Goal: Entertainment & Leisure: Consume media (video, audio)

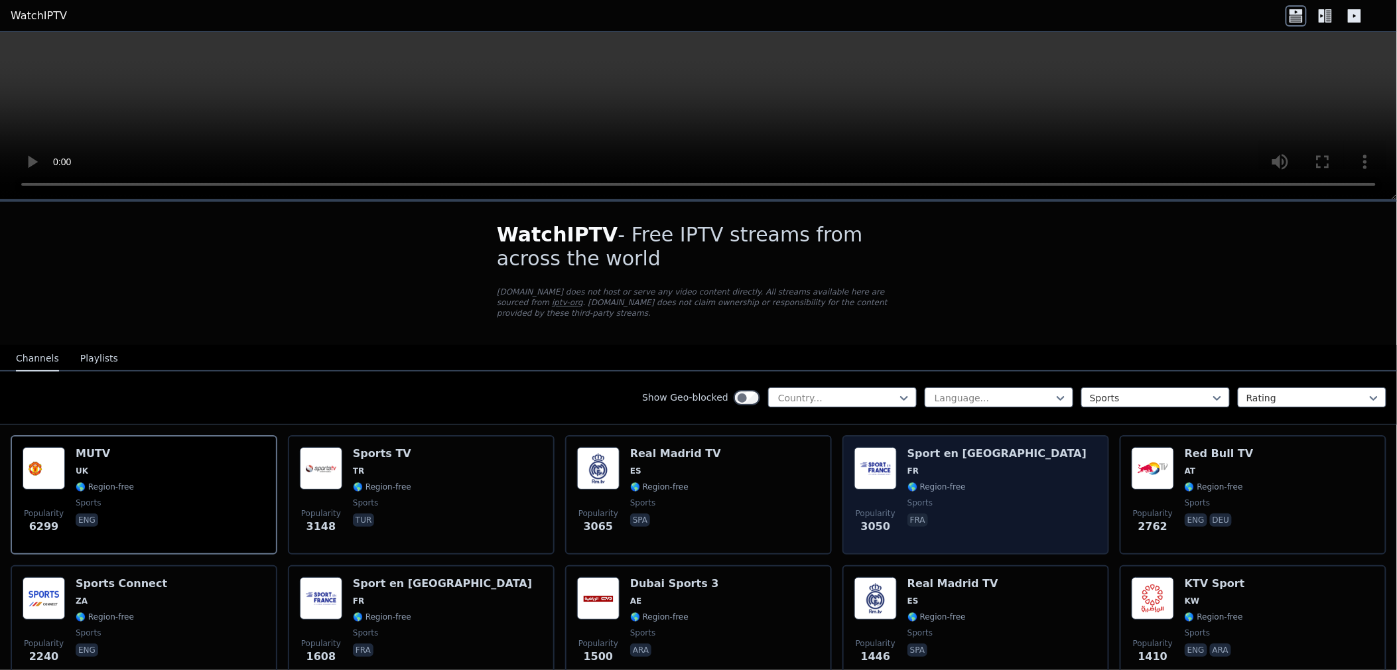
click at [985, 468] on div "Popularity 3050 Sport en [GEOGRAPHIC_DATA] FR 🌎 Region-free sports fra" at bounding box center [976, 495] width 243 height 96
click at [987, 468] on div "Popularity 3050 Sport en [GEOGRAPHIC_DATA] FR 🌎 Region-free sports fra" at bounding box center [976, 495] width 243 height 96
click at [1004, 502] on div "Popularity 3050 Sport en [GEOGRAPHIC_DATA] FR 🌎 Region-free sports fra" at bounding box center [976, 495] width 243 height 96
click at [1005, 502] on div "Popularity 3050 Sport en [GEOGRAPHIC_DATA] FR 🌎 Region-free sports fra" at bounding box center [976, 495] width 243 height 96
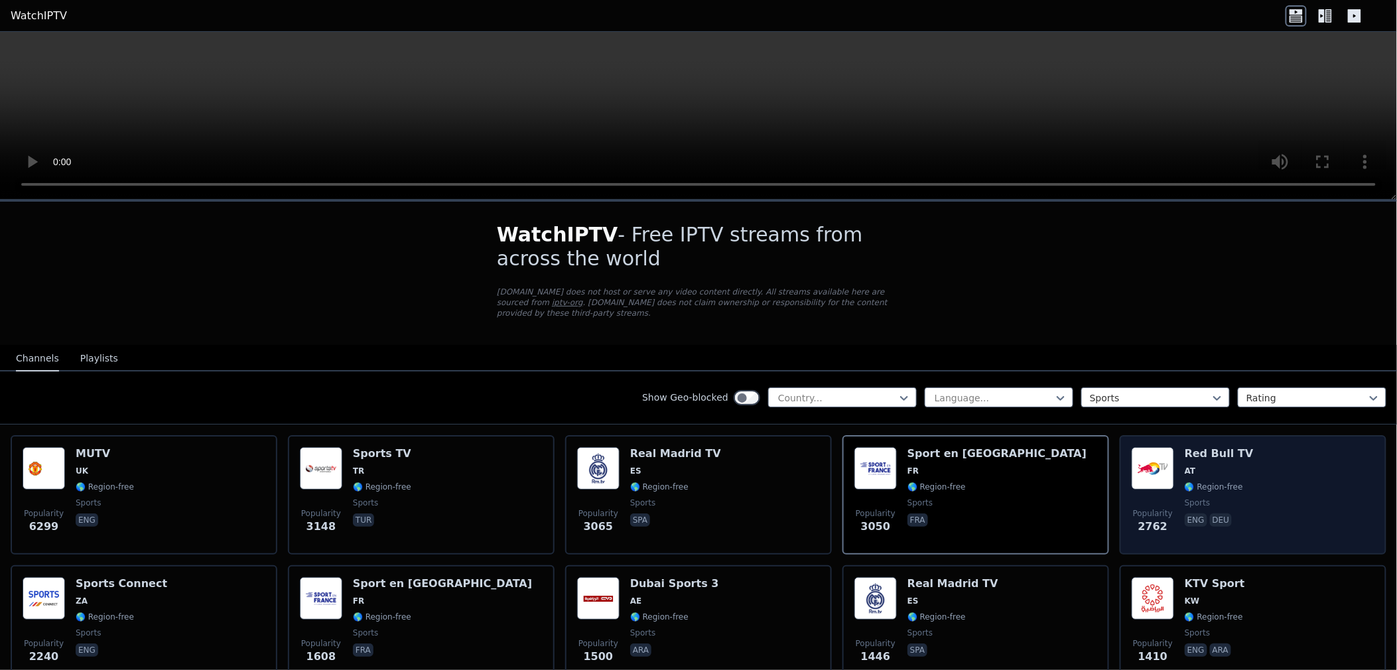
click at [1326, 485] on div "Popularity 2762 Red Bull TV AT 🌎 Region-free sports eng deu" at bounding box center [1253, 495] width 243 height 96
click at [1328, 482] on div "Popularity 2762 Red Bull TV AT 🌎 Region-free sports eng deu" at bounding box center [1253, 495] width 243 height 96
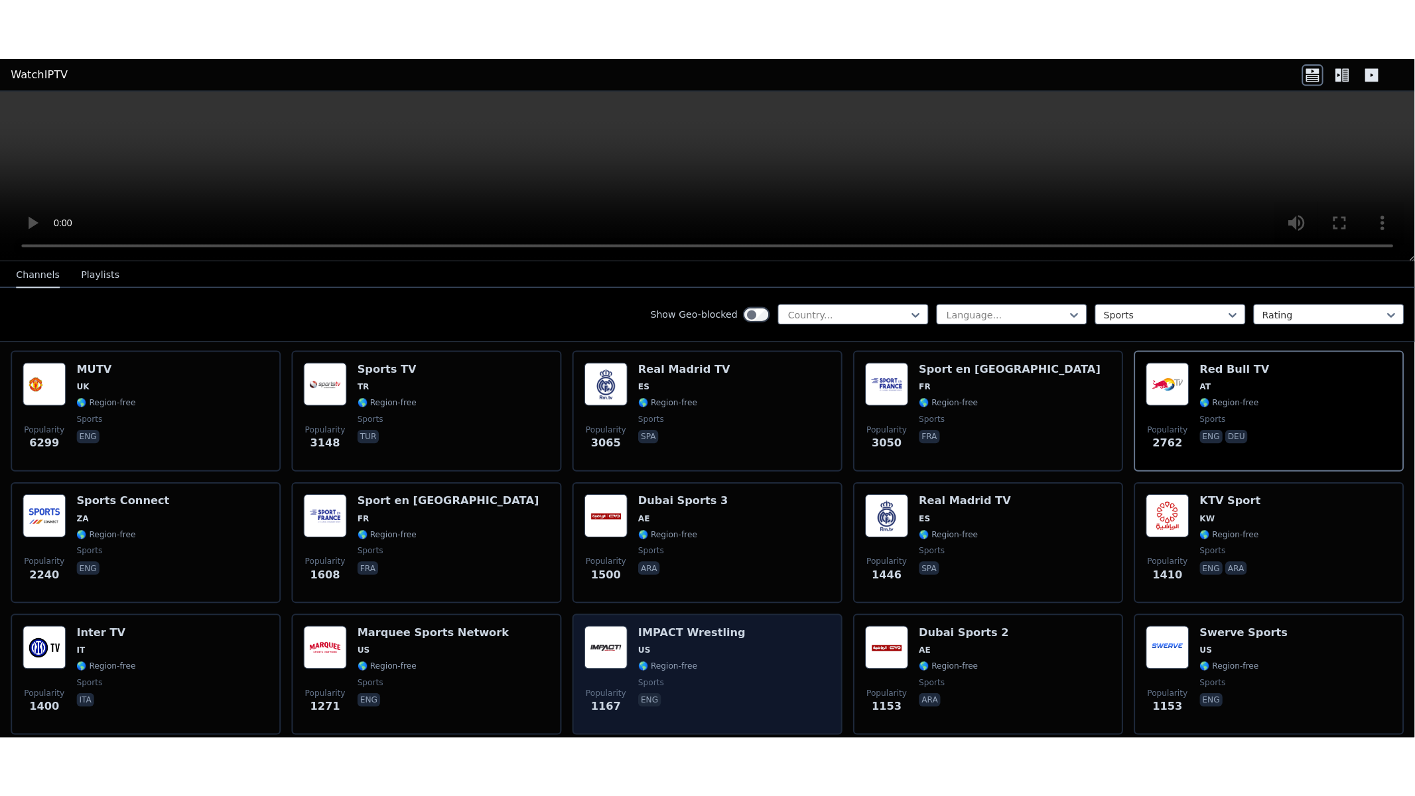
scroll to position [221, 0]
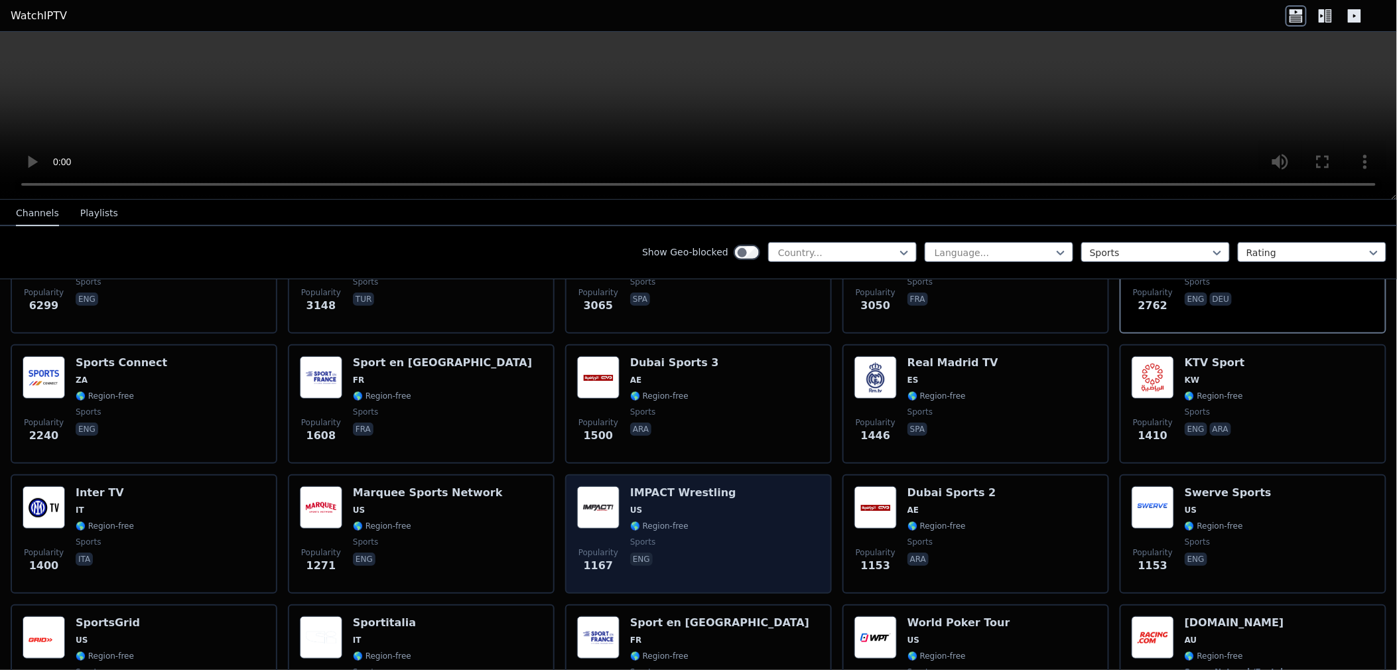
click at [667, 553] on span "eng" at bounding box center [683, 561] width 106 height 16
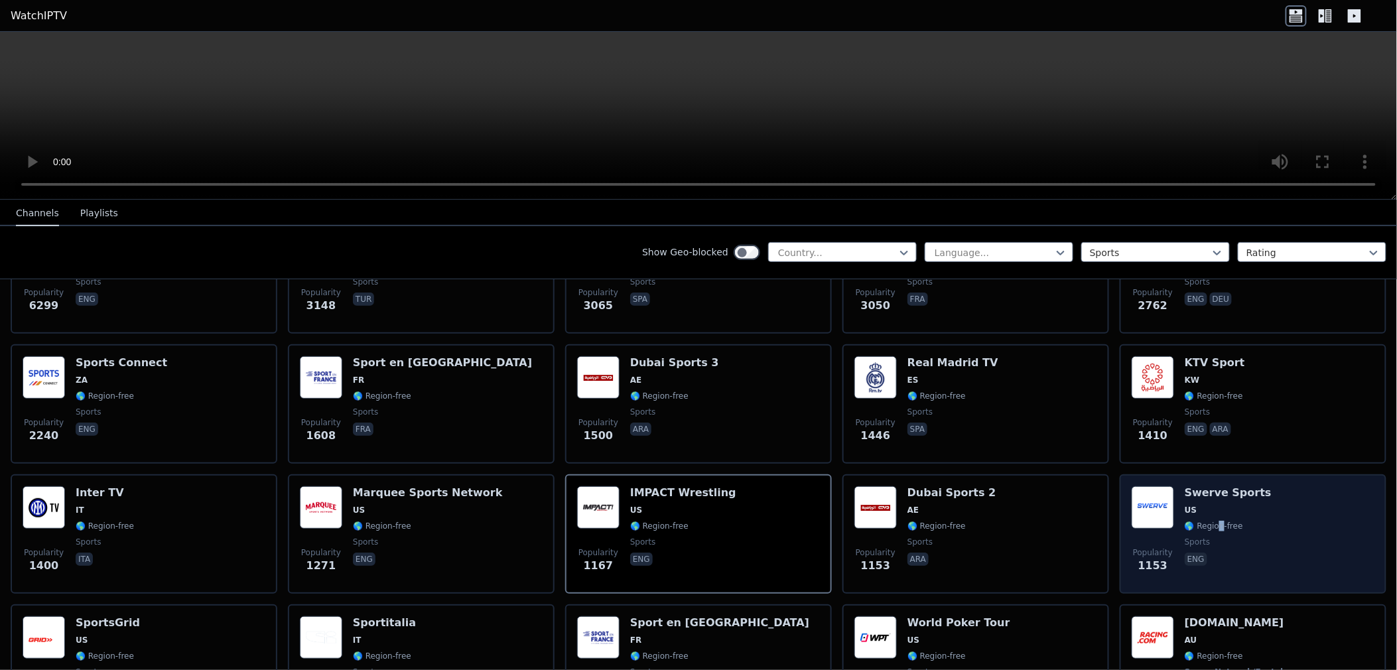
click at [1210, 518] on div "Swerve Sports US 🌎 Region-free sports eng" at bounding box center [1228, 534] width 87 height 96
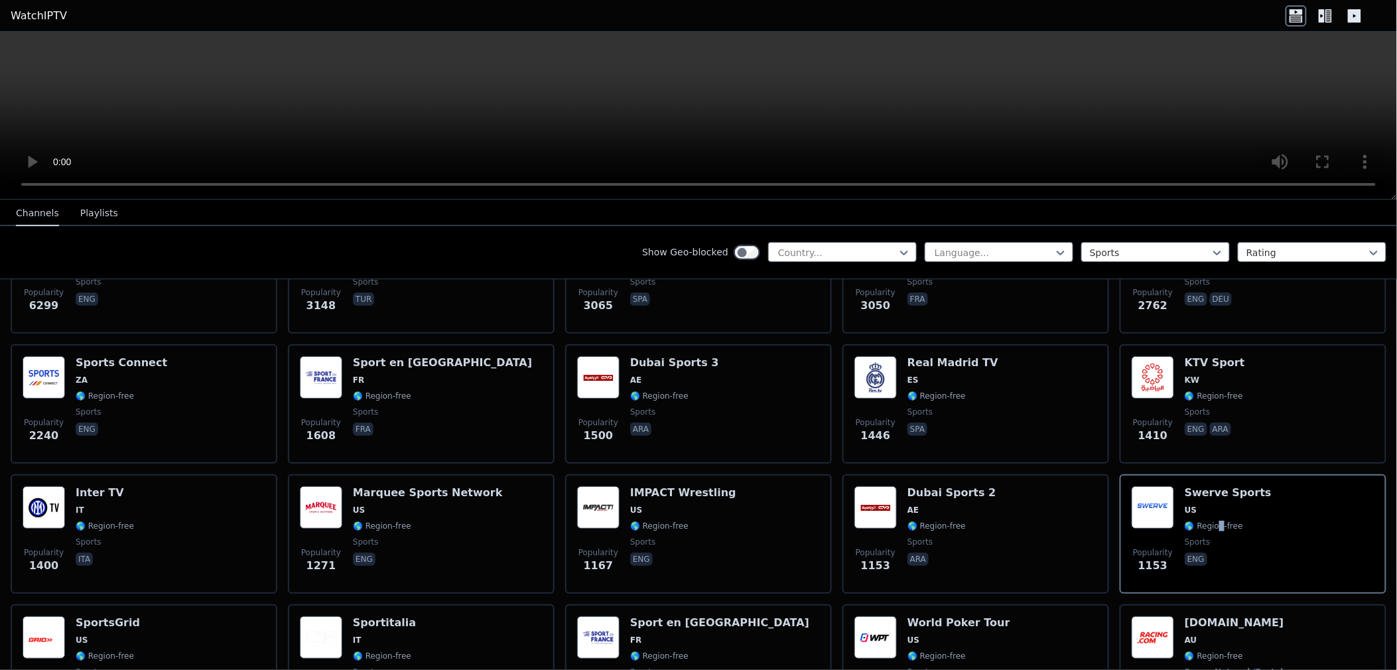
click at [713, 113] on video at bounding box center [698, 116] width 1397 height 168
drag, startPoint x: 713, startPoint y: 113, endPoint x: 723, endPoint y: 195, distance: 82.3
click at [714, 113] on video at bounding box center [698, 116] width 1397 height 168
